Goal: Transaction & Acquisition: Purchase product/service

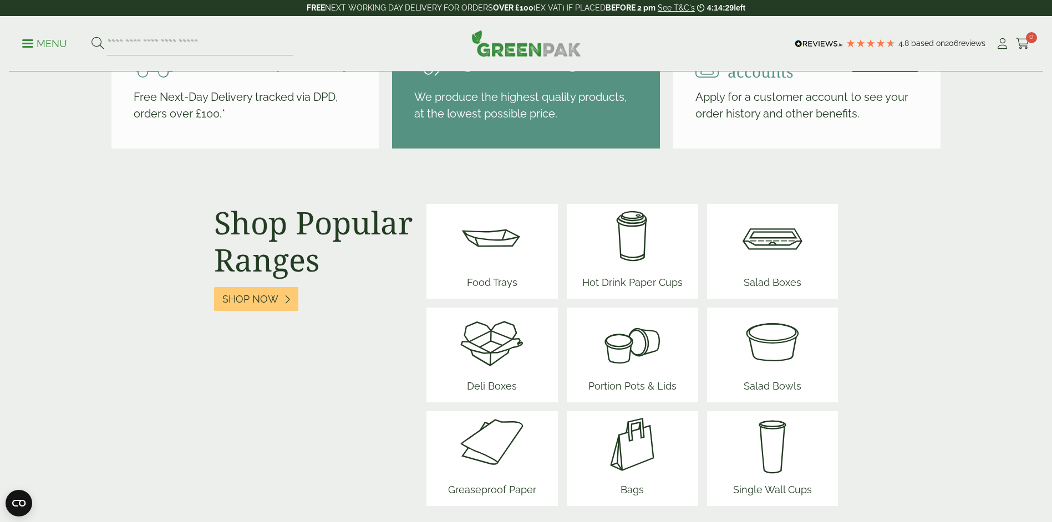
scroll to position [1331, 0]
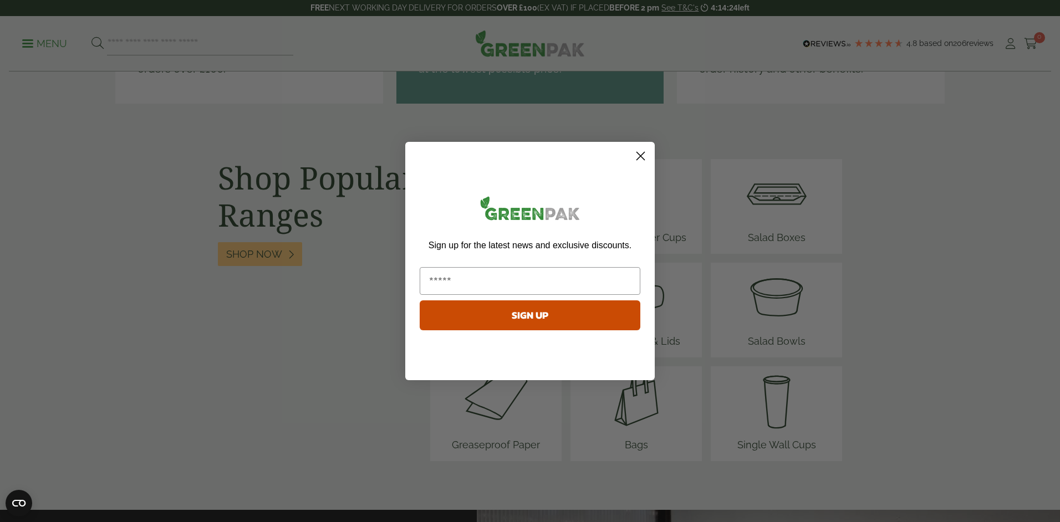
click at [777, 314] on div "Close dialog Sign up for the latest news and exclusive discounts. SIGN UP ******" at bounding box center [530, 261] width 1060 height 522
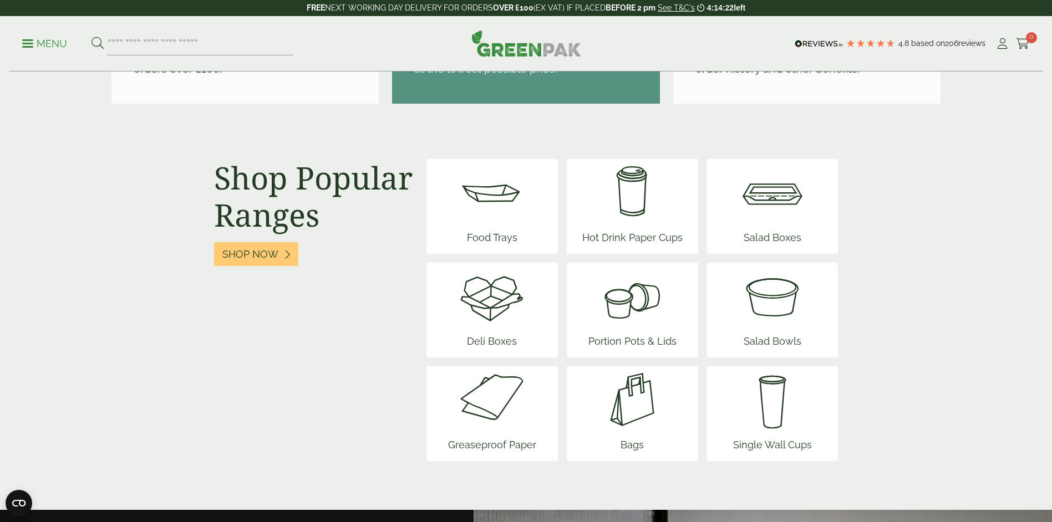
click at [777, 314] on img at bounding box center [772, 296] width 67 height 67
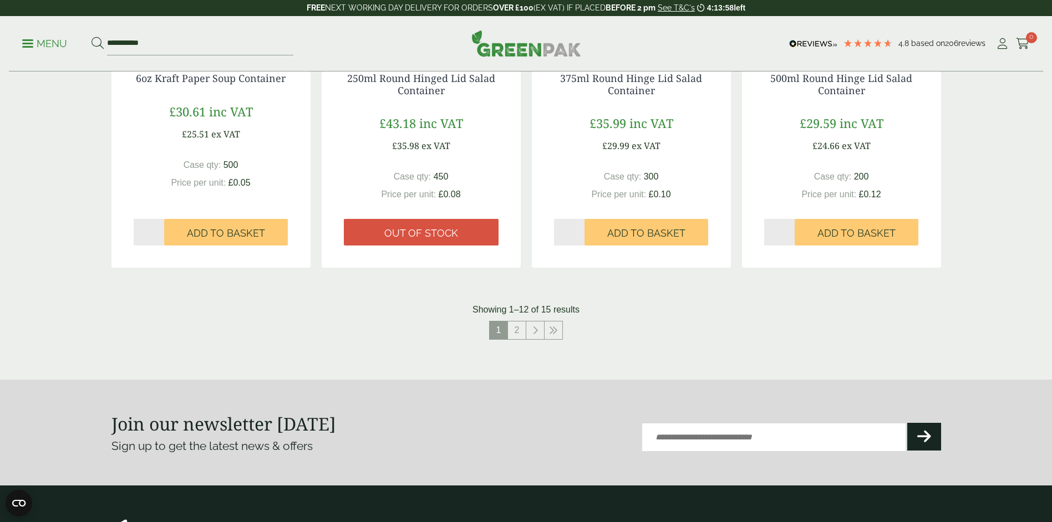
scroll to position [1109, 0]
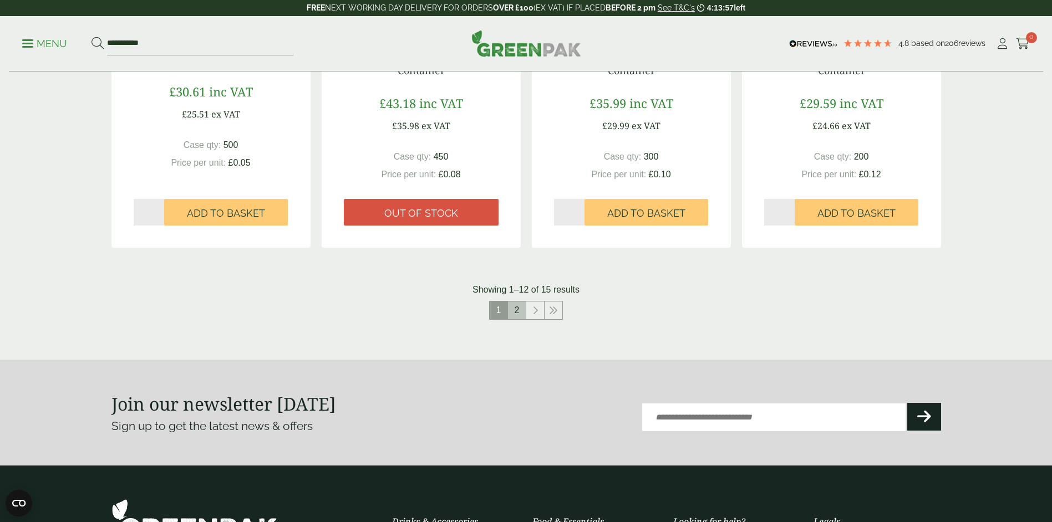
click at [517, 310] on link "2" at bounding box center [517, 311] width 18 height 18
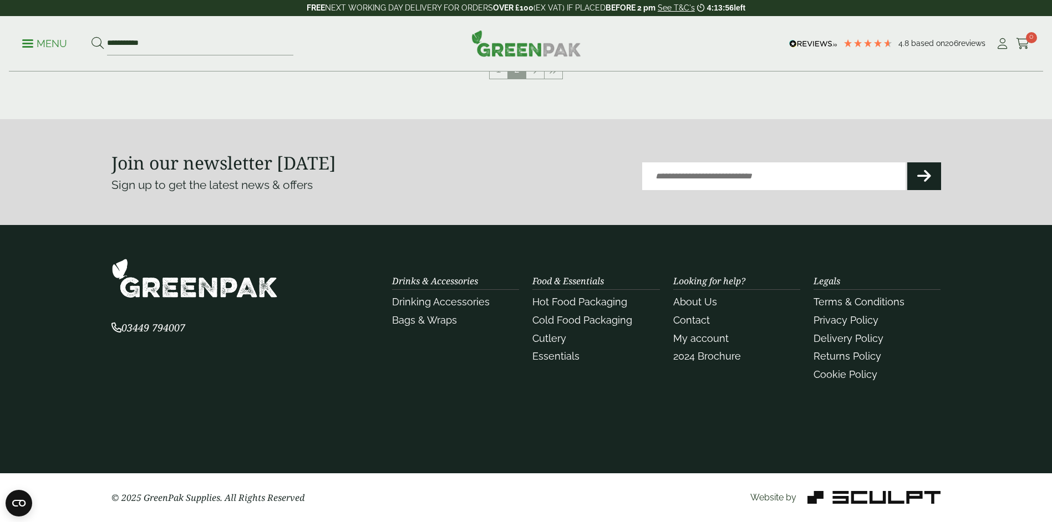
scroll to position [628, 0]
click at [542, 302] on link "Hot Food Packaging" at bounding box center [579, 302] width 95 height 12
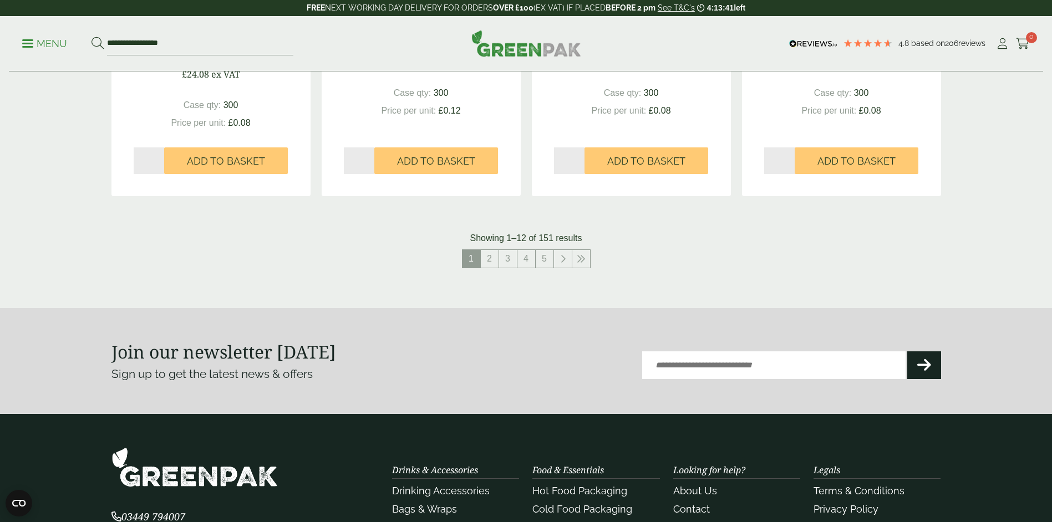
scroll to position [1220, 0]
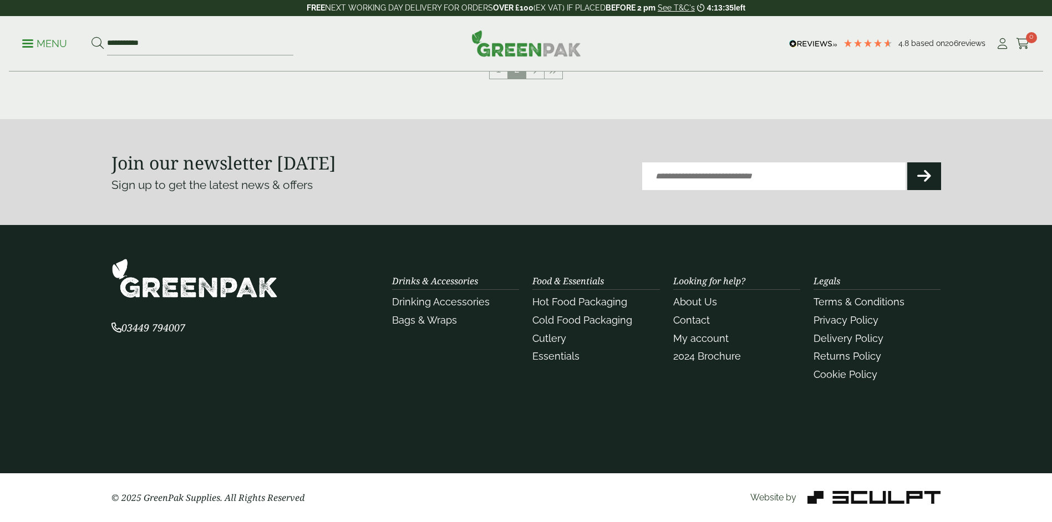
scroll to position [678, 0]
